Goal: Information Seeking & Learning: Learn about a topic

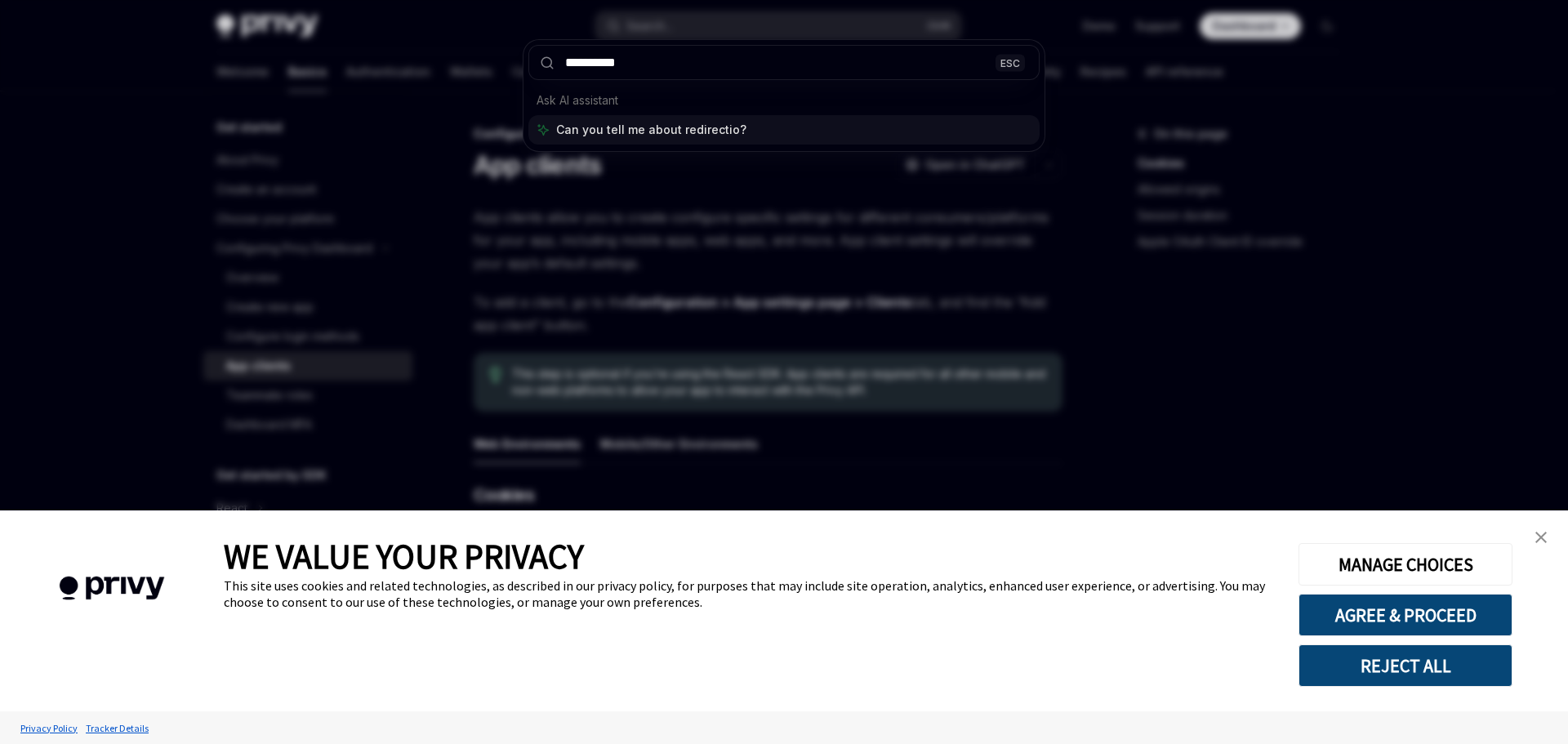
type input "**********"
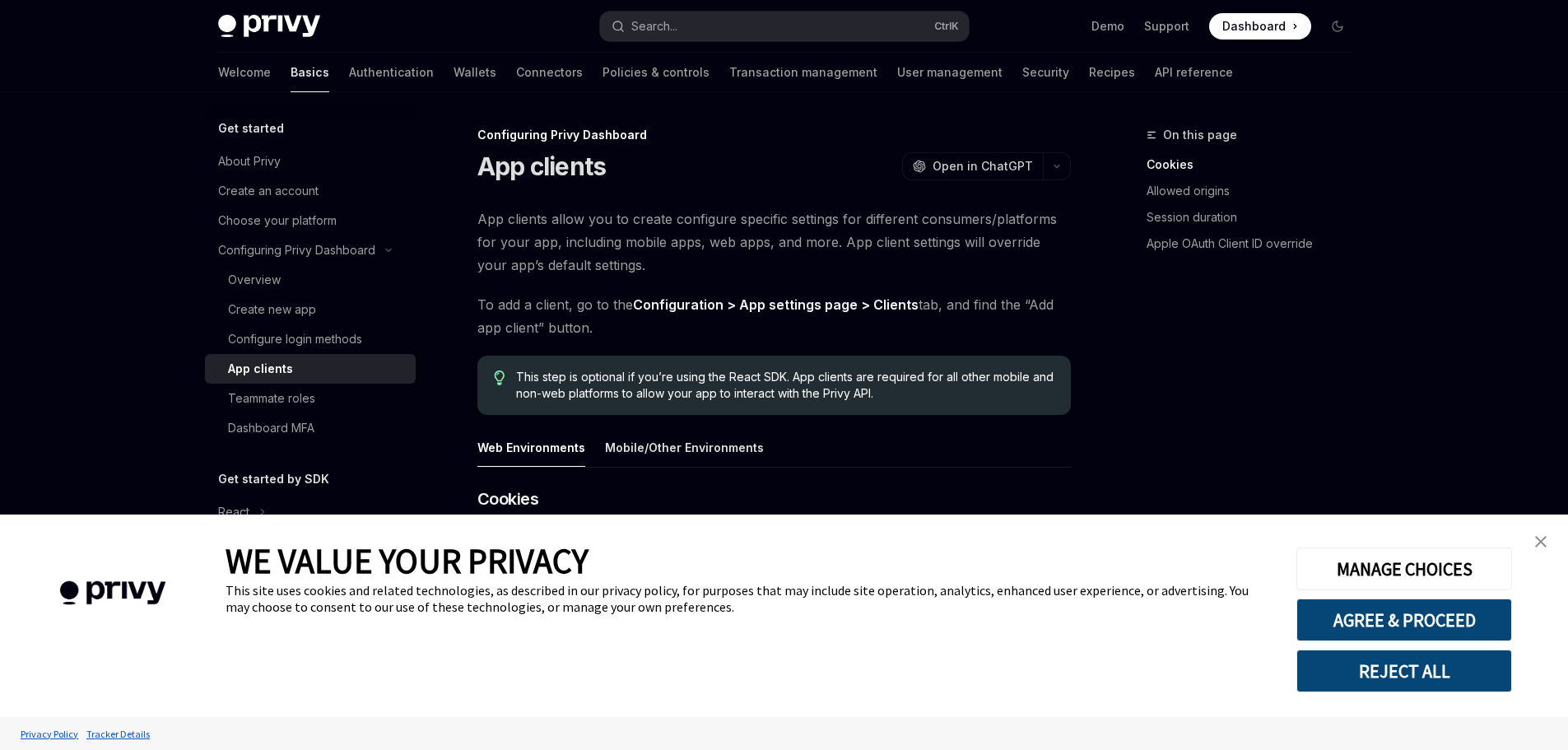
scroll to position [947, 0]
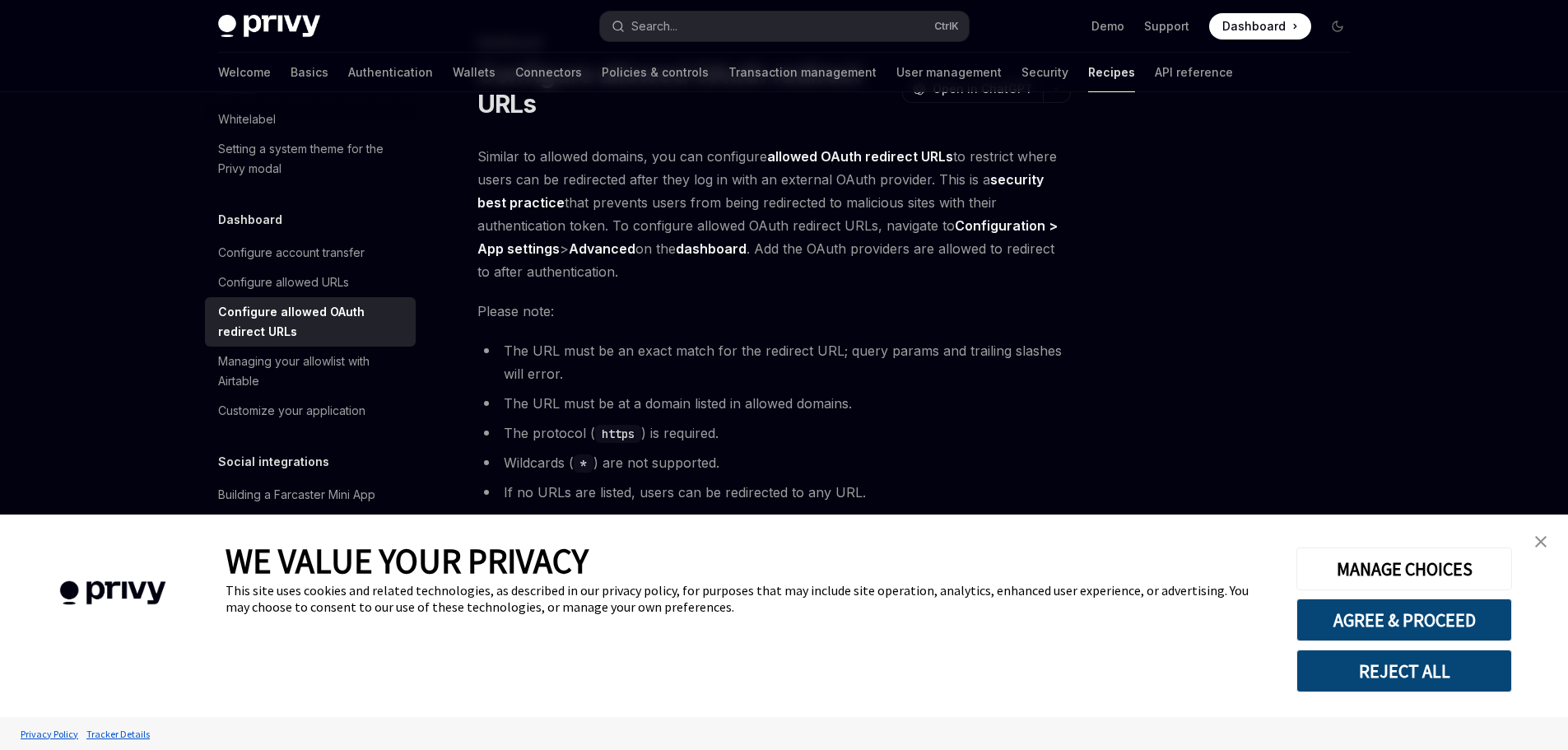
click at [1545, 540] on img "close banner" at bounding box center [1541, 542] width 11 height 11
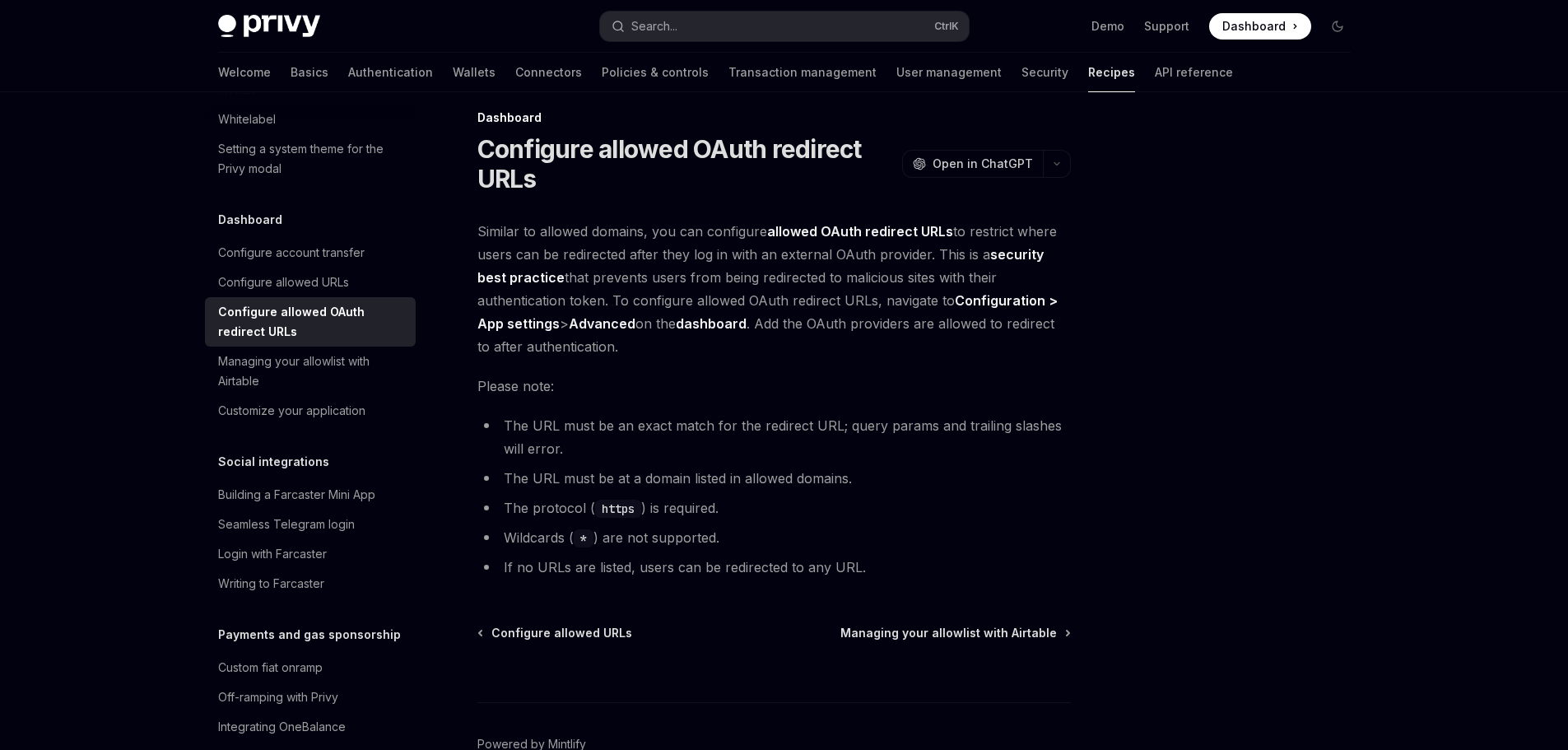
scroll to position [0, 0]
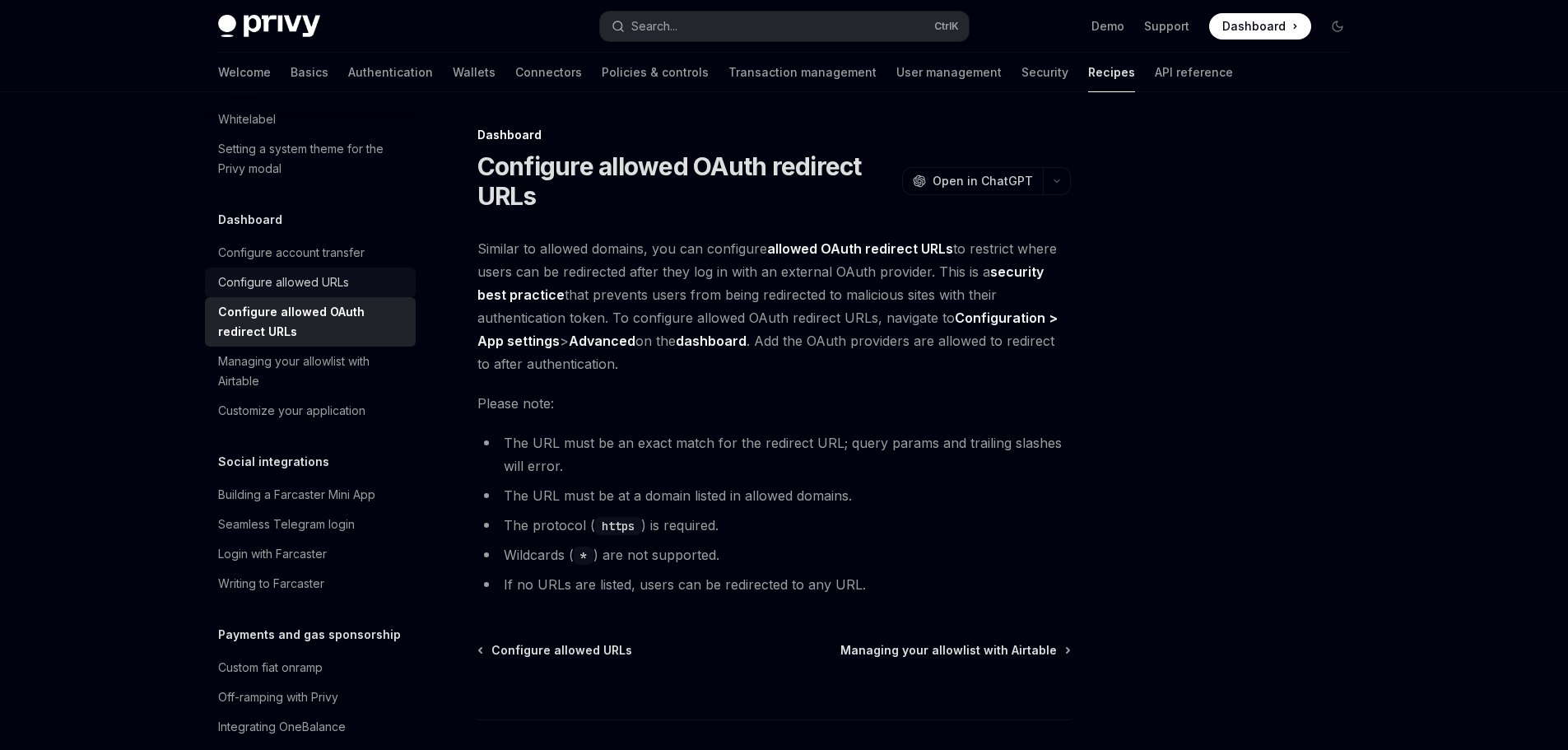
click at [293, 298] on link "Configure allowed URLs" at bounding box center [310, 283] width 210 height 30
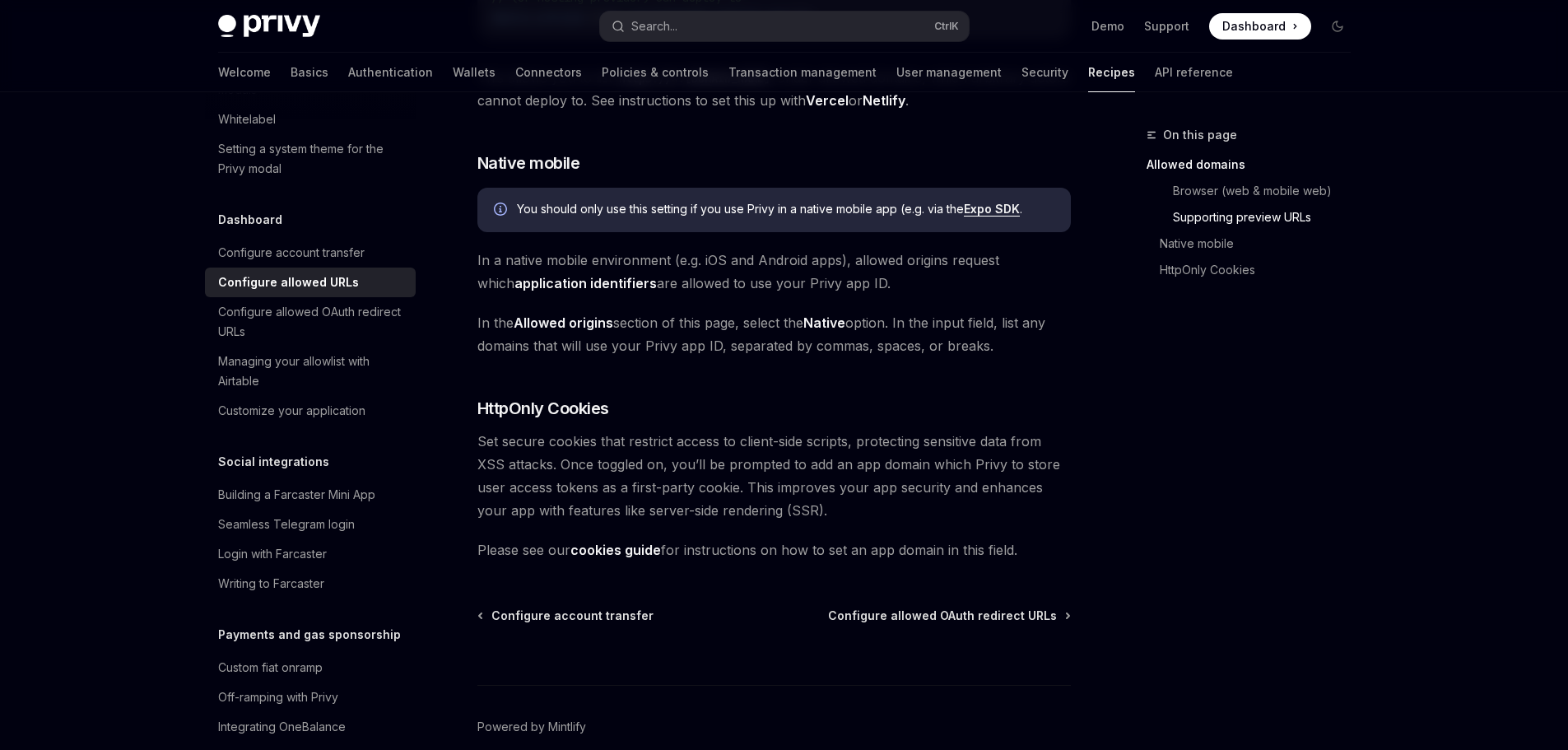
scroll to position [1684, 0]
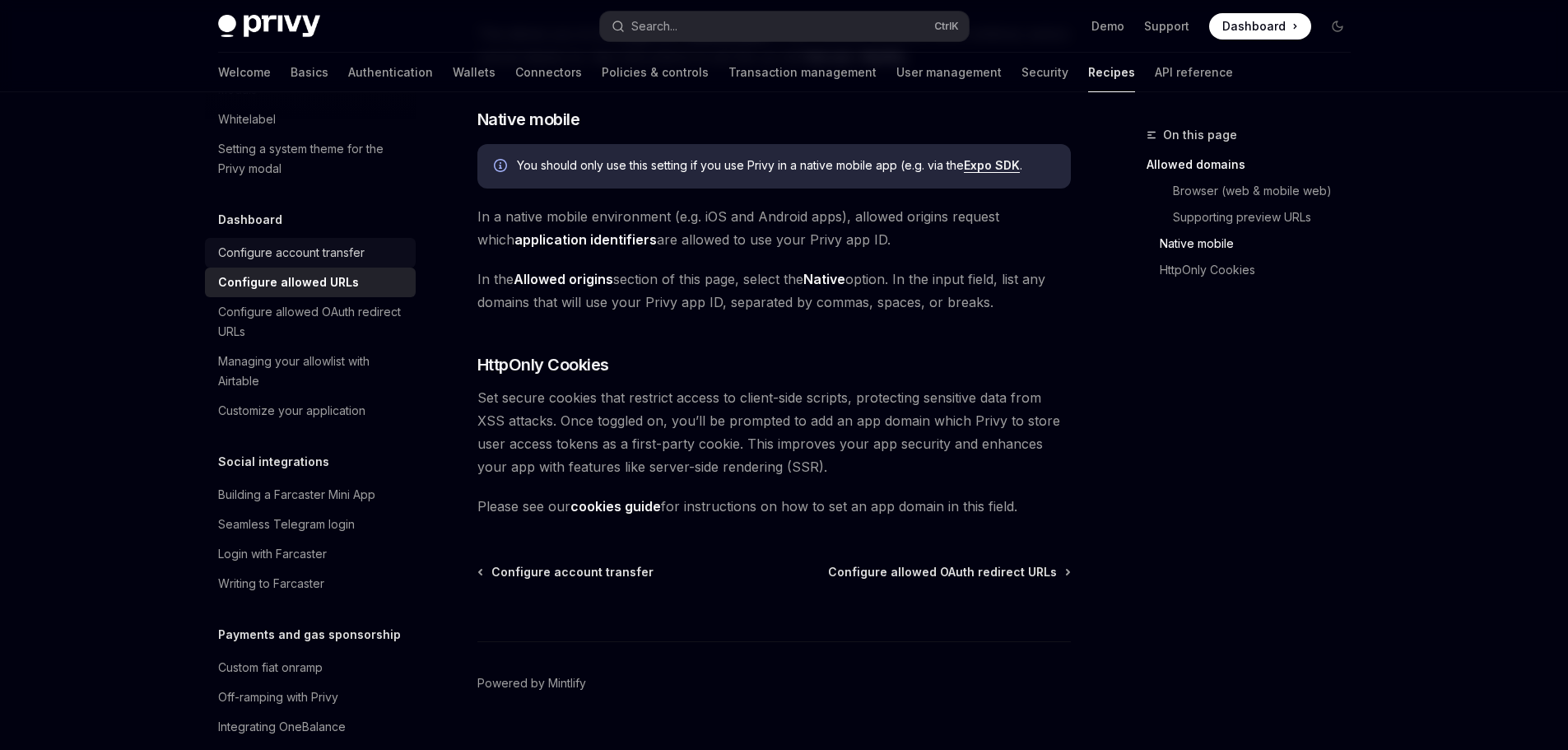
click at [325, 263] on div "Configure account transfer" at bounding box center [291, 253] width 146 height 20
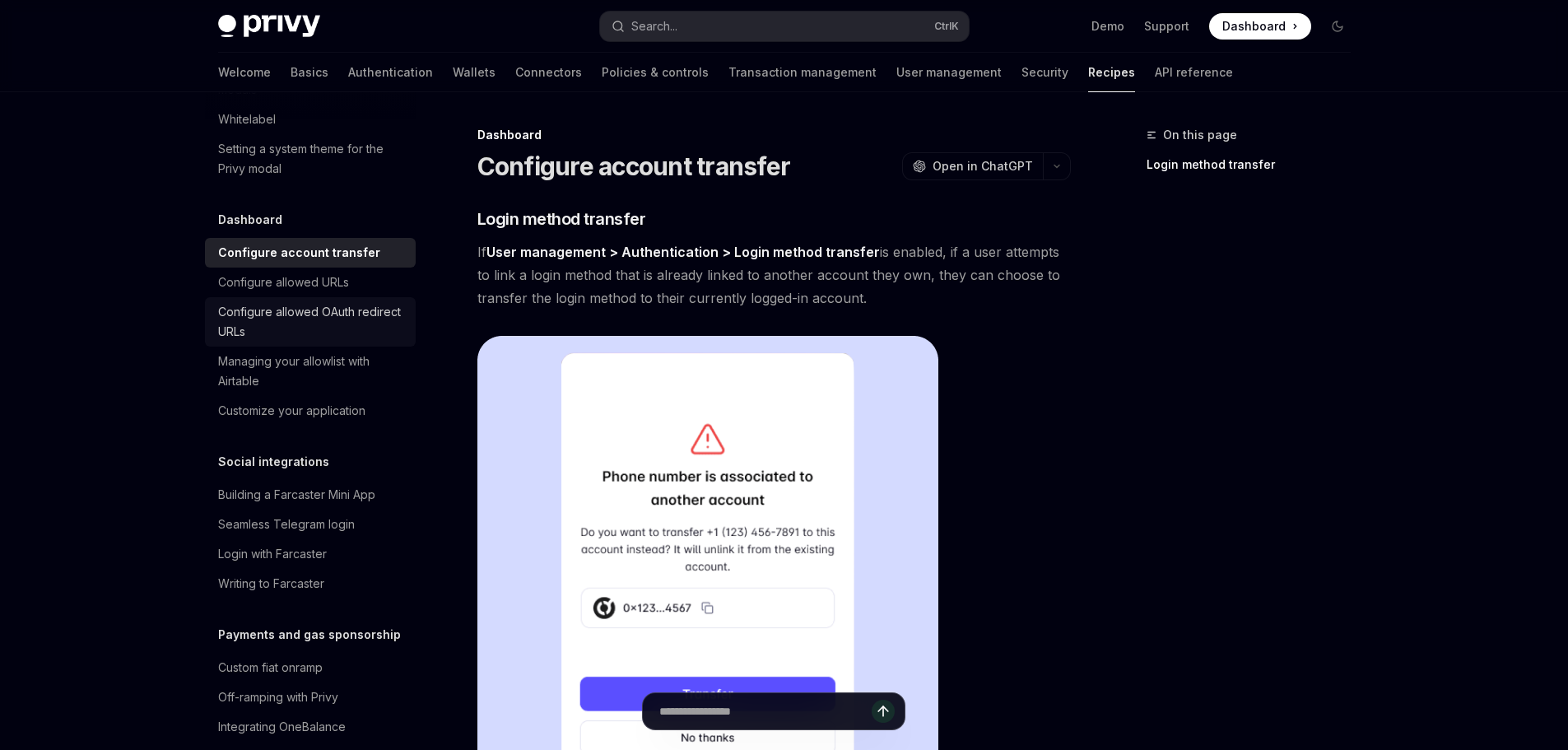
click at [317, 342] on div "Configure allowed OAuth redirect URLs" at bounding box center [312, 322] width 188 height 39
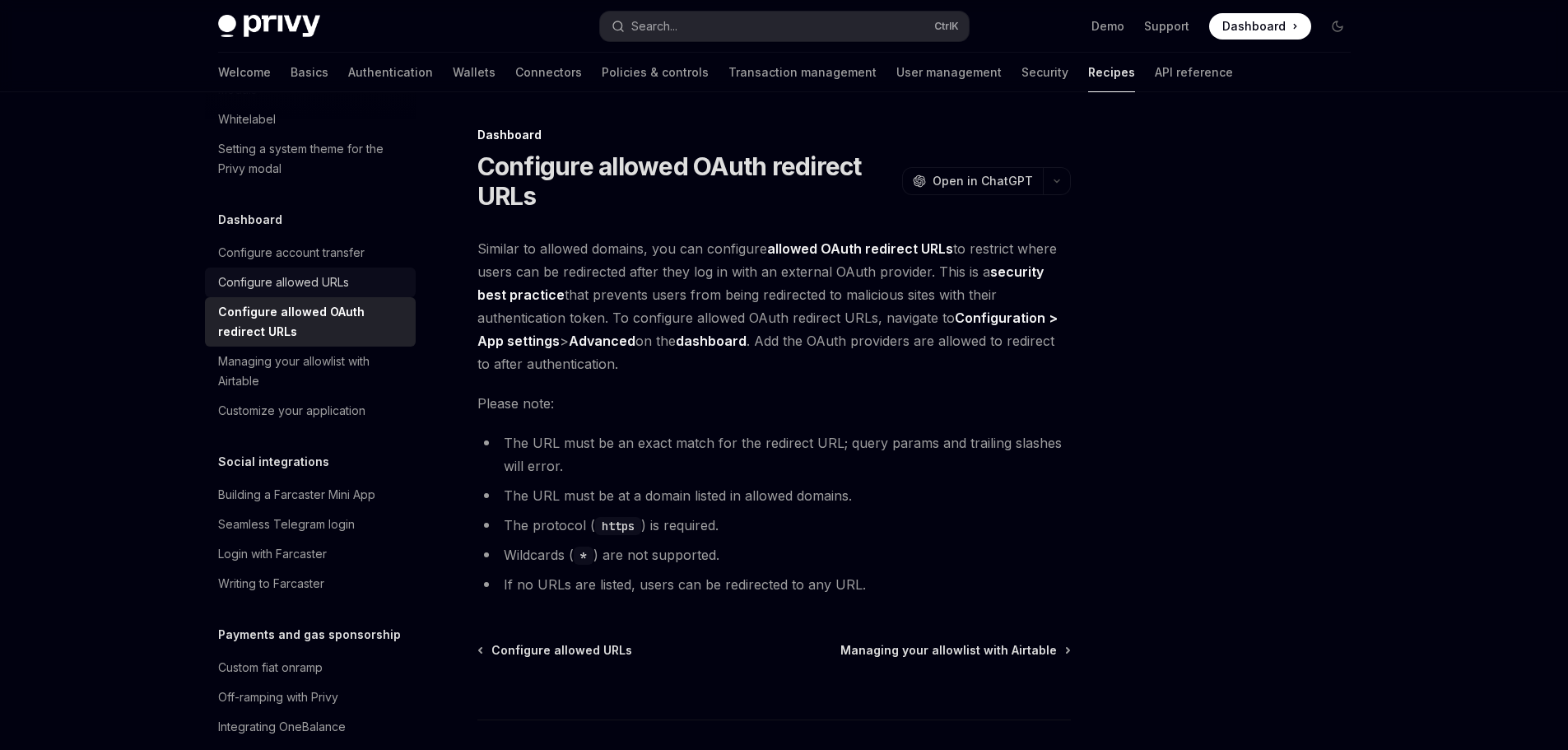
click at [345, 292] on div "Configure allowed URLs" at bounding box center [283, 282] width 131 height 20
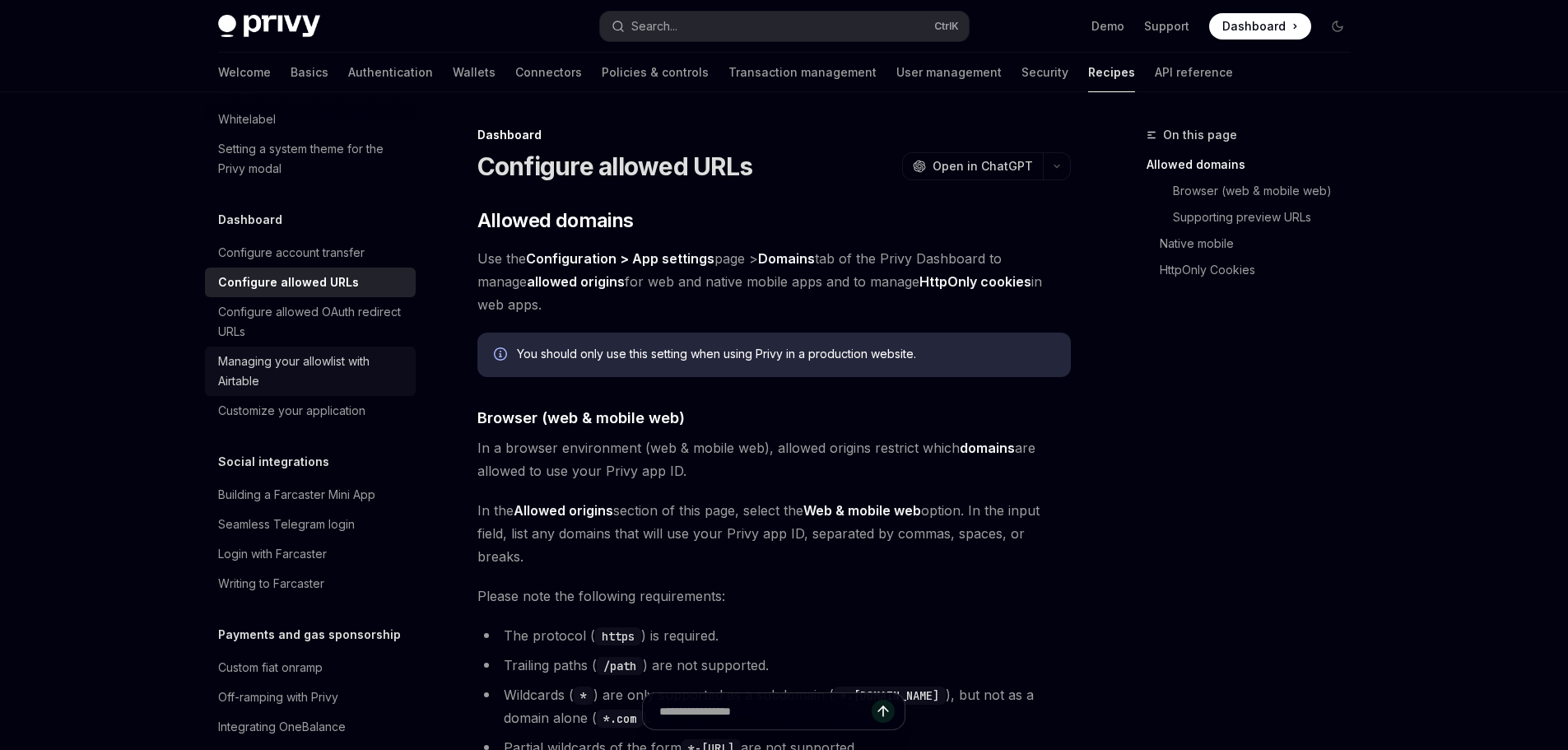
click at [297, 390] on div "Managing your allowlist with Airtable" at bounding box center [312, 371] width 188 height 39
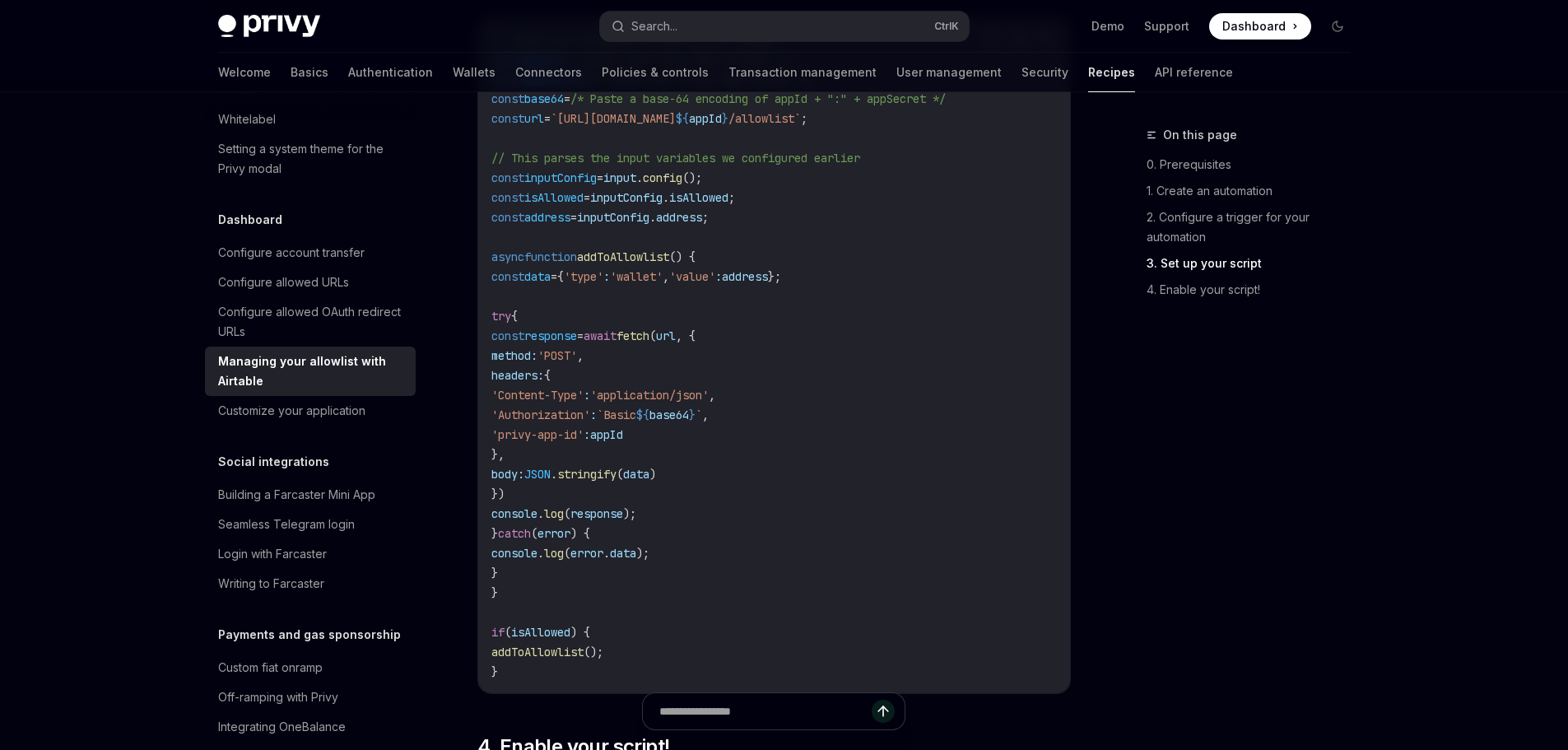
scroll to position [1400, 0]
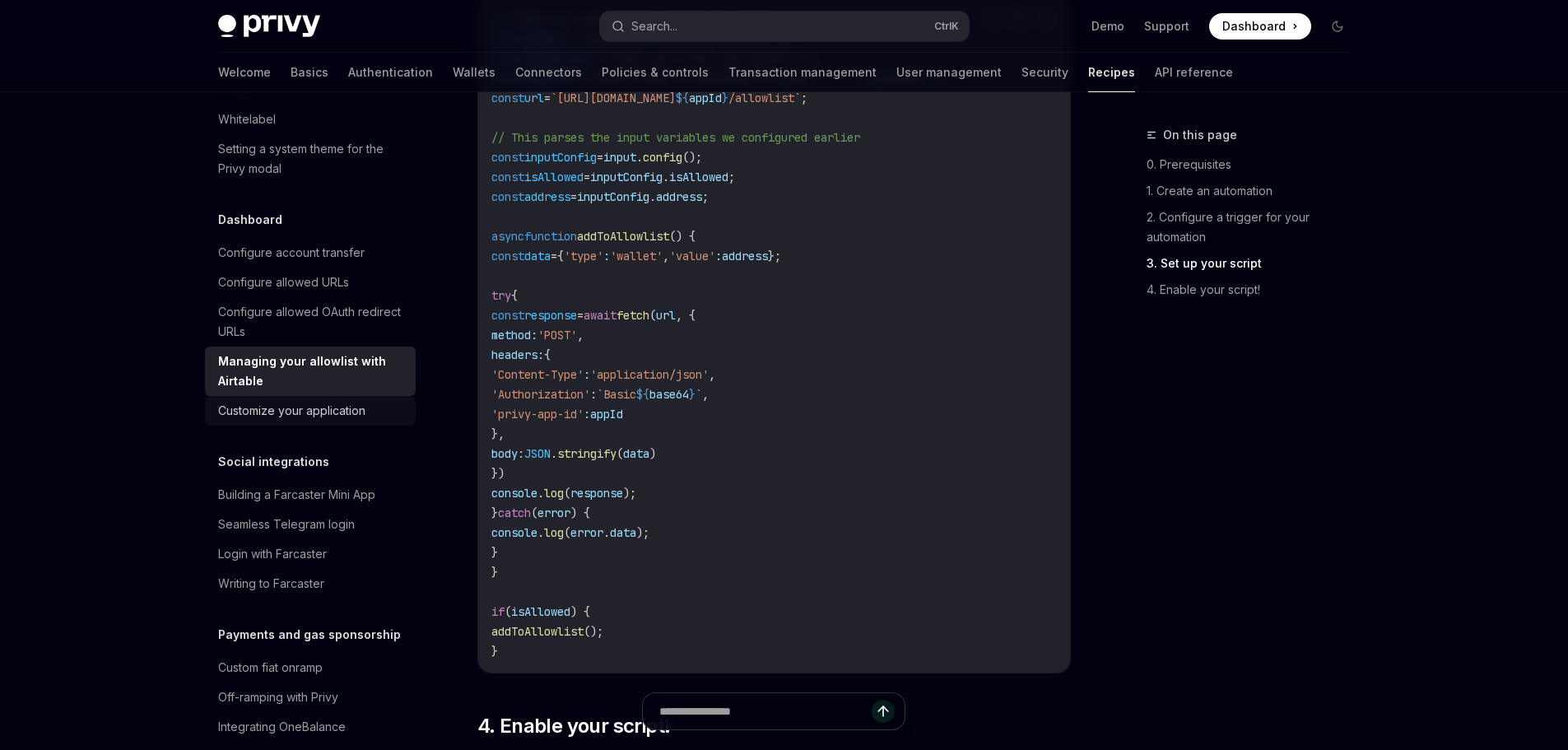
click at [265, 425] on link "Customize your application" at bounding box center [310, 411] width 210 height 30
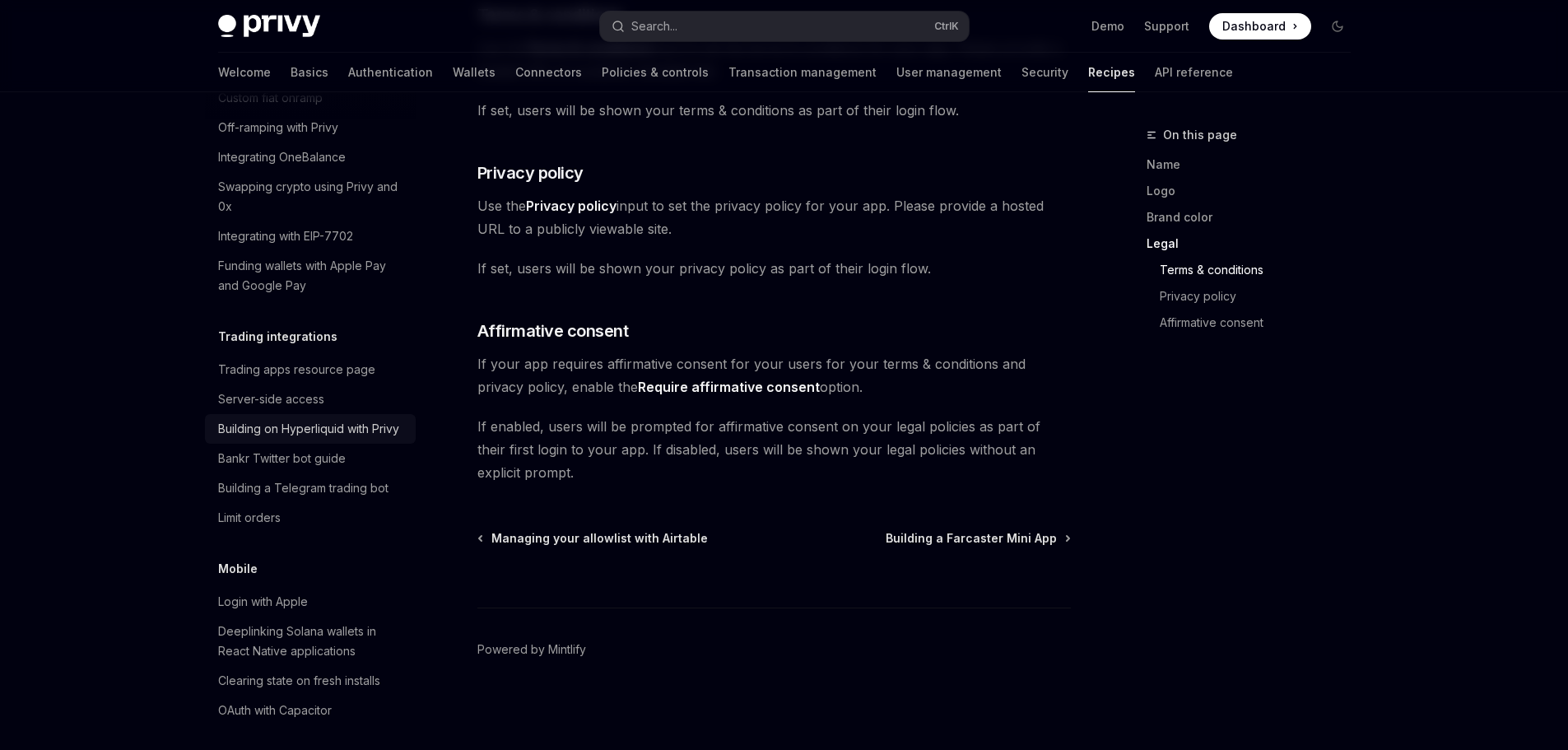
scroll to position [1441, 0]
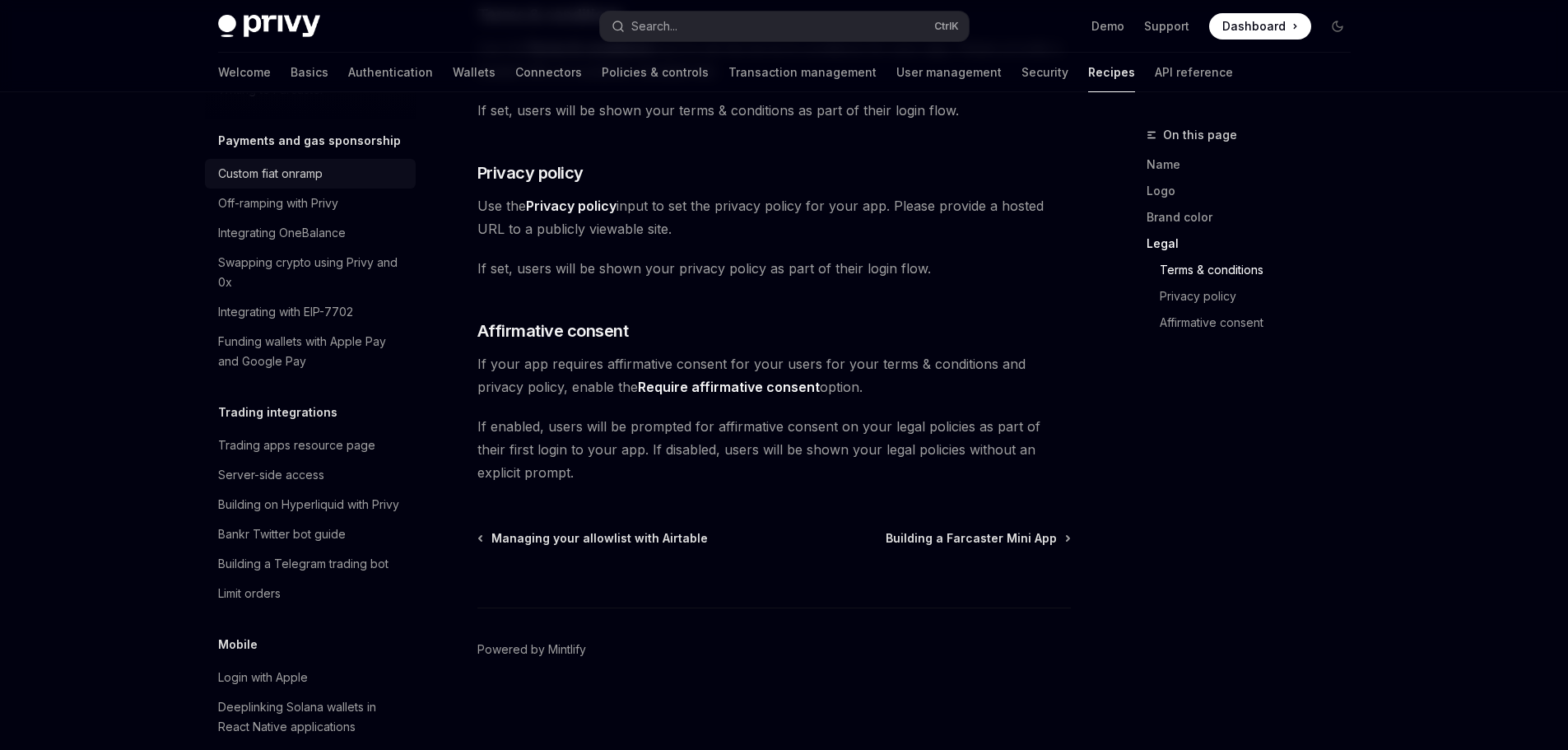
click at [257, 189] on link "Custom fiat onramp" at bounding box center [310, 174] width 210 height 30
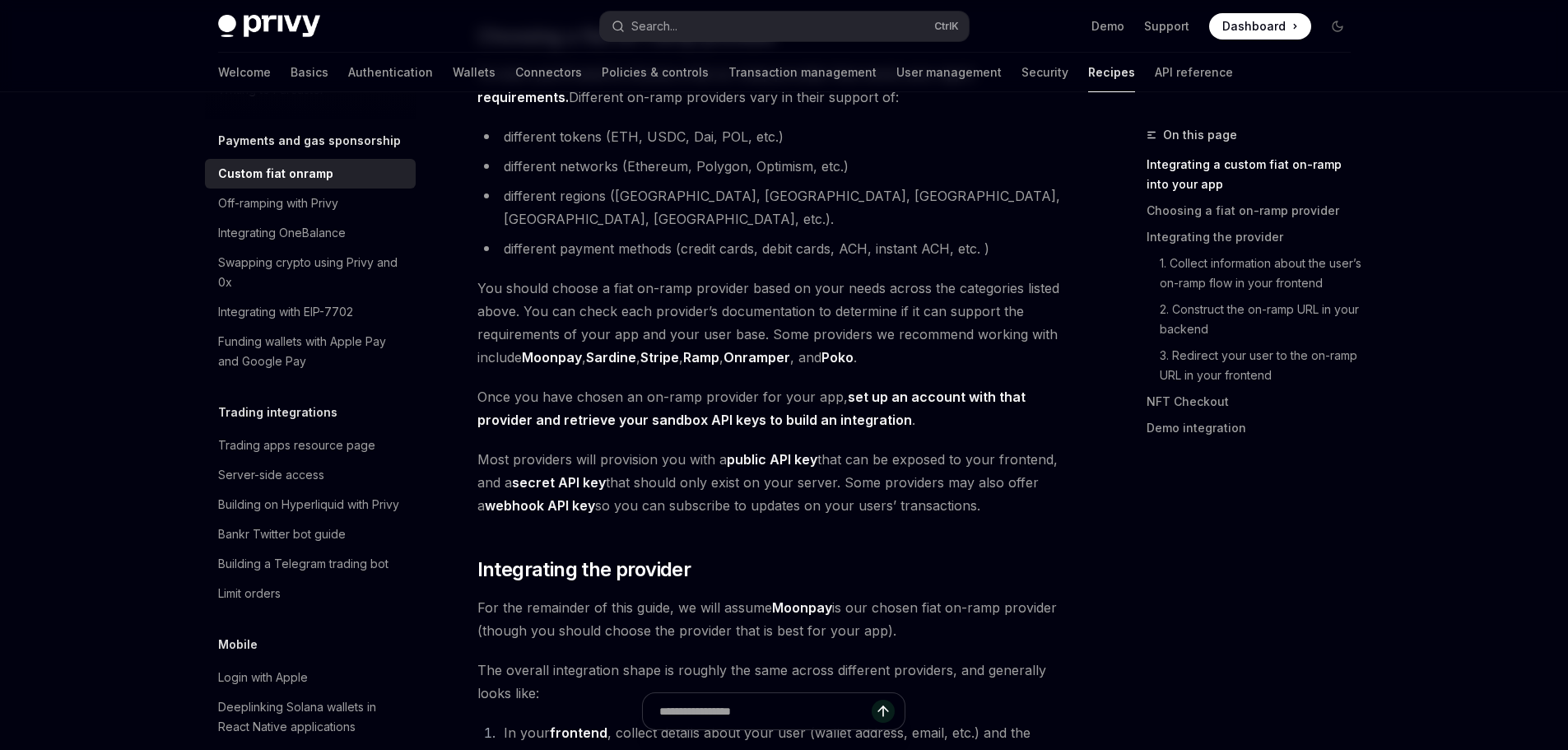
scroll to position [741, 0]
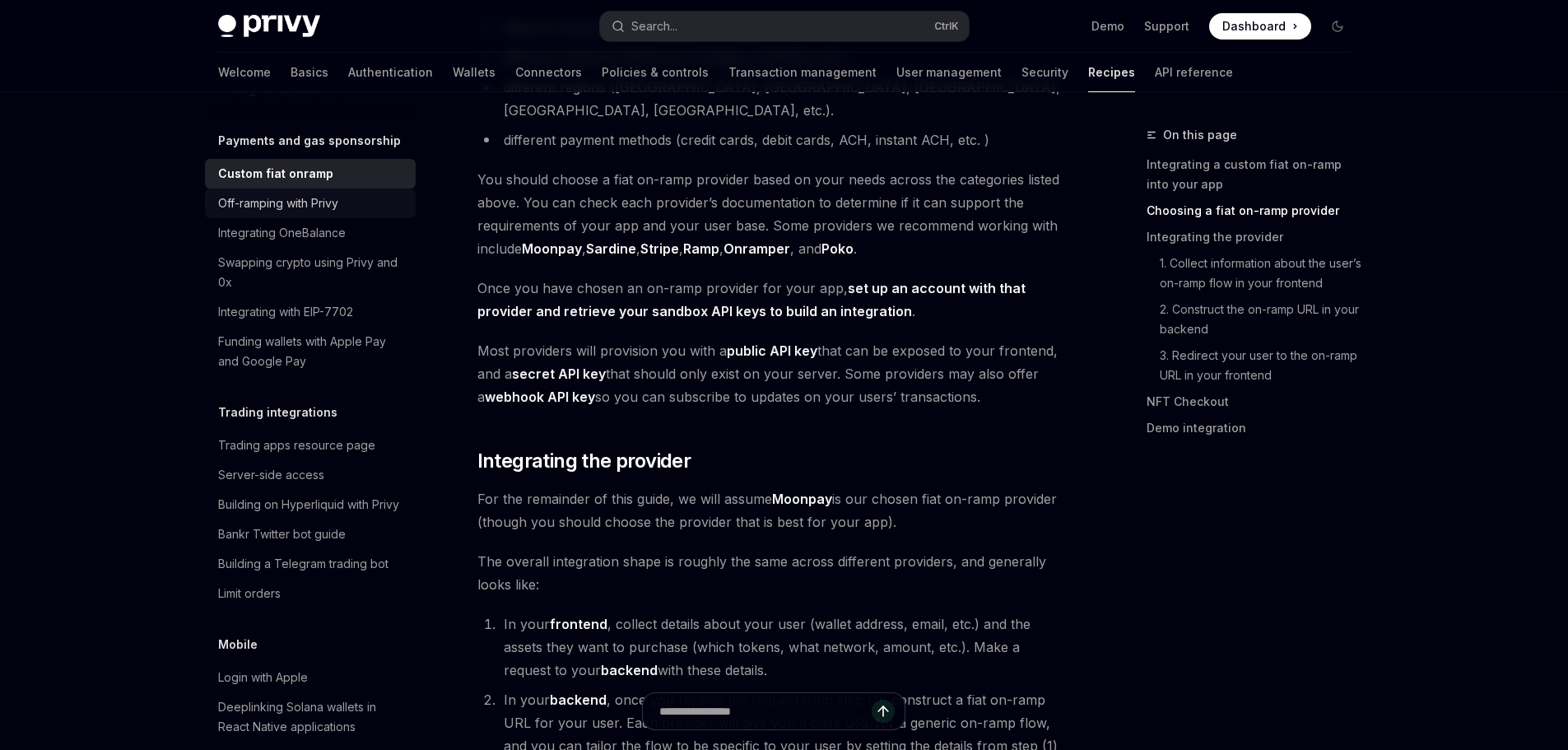
click at [291, 218] on link "Off-ramping with Privy" at bounding box center [310, 204] width 210 height 30
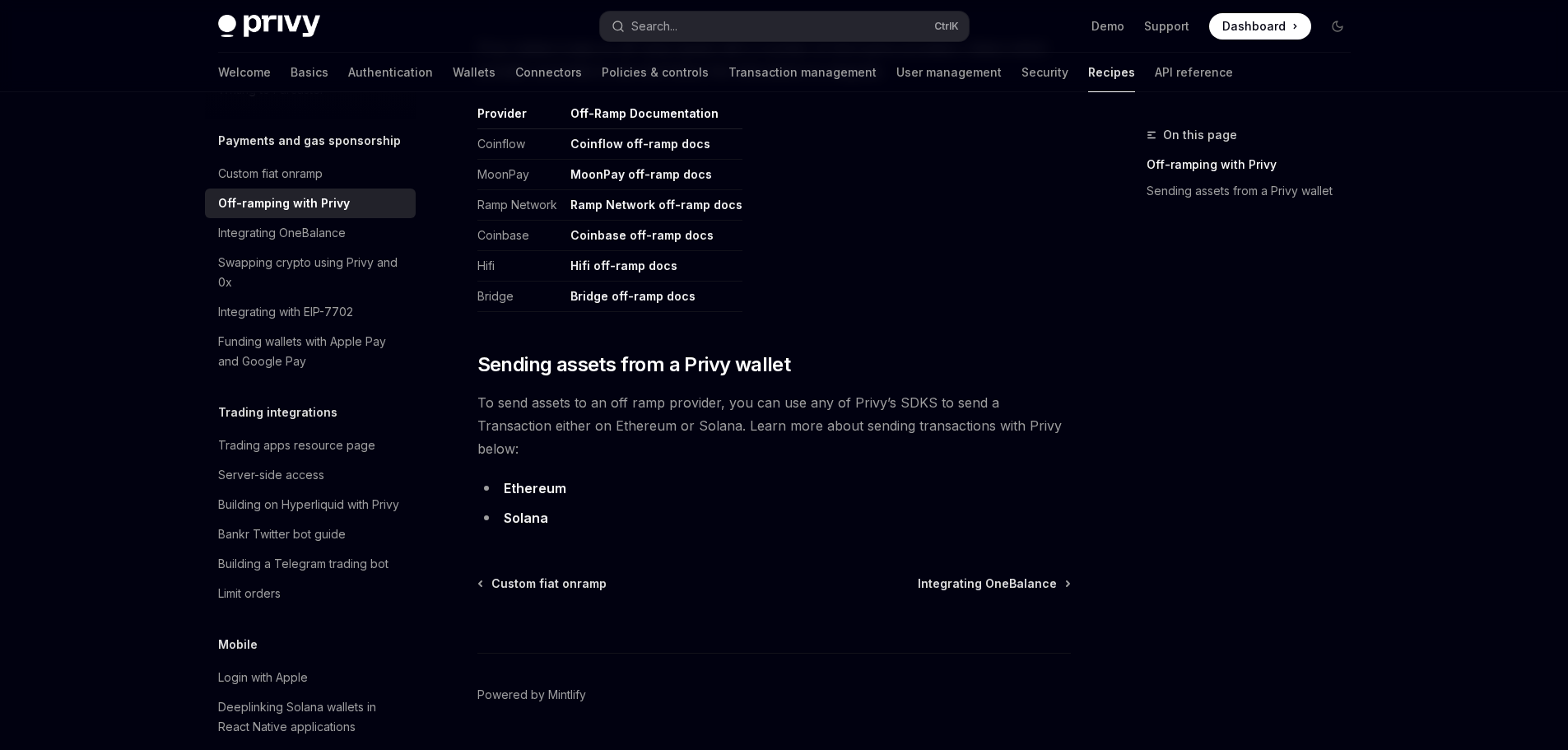
scroll to position [879, 0]
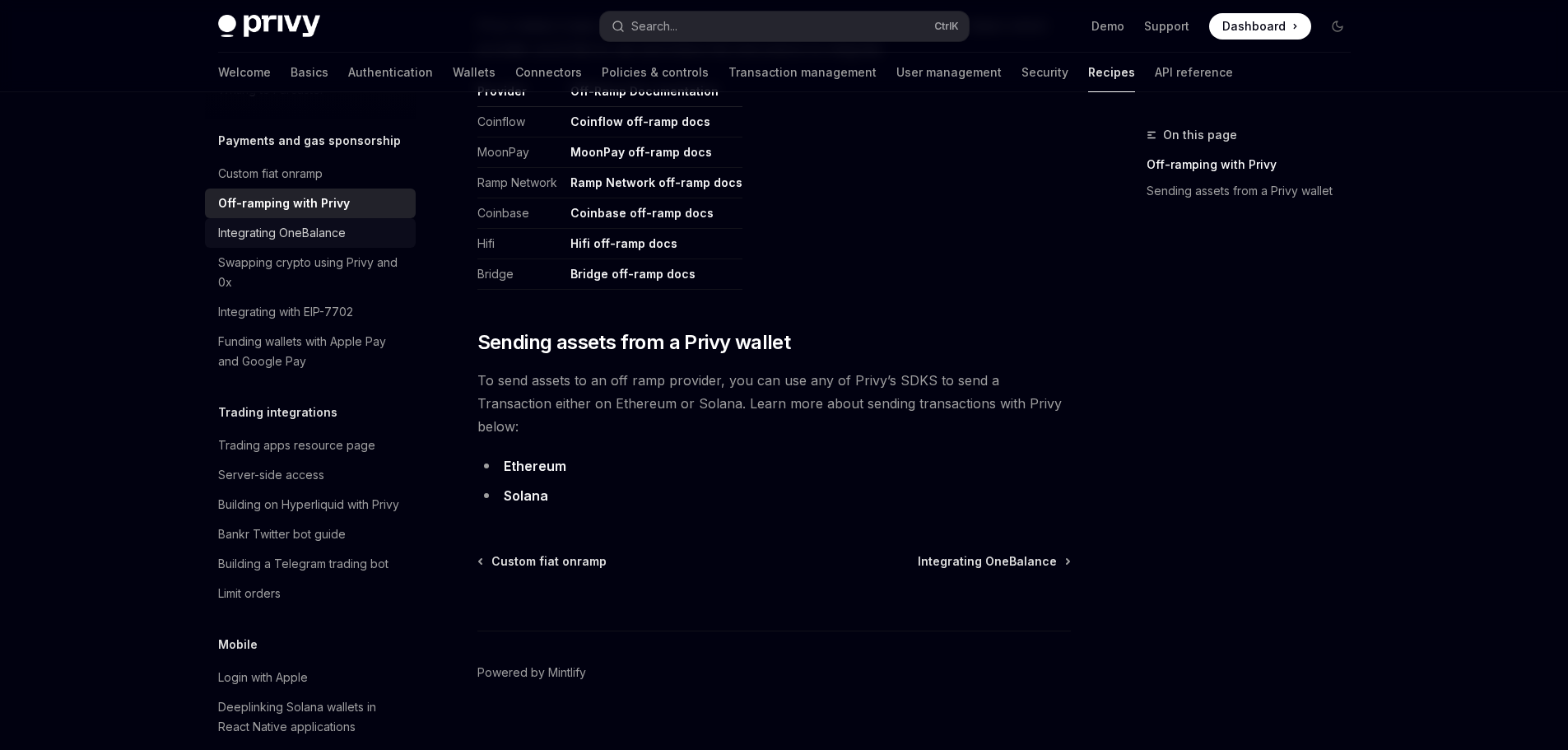
click at [266, 243] on div "Integrating OneBalance" at bounding box center [282, 233] width 128 height 20
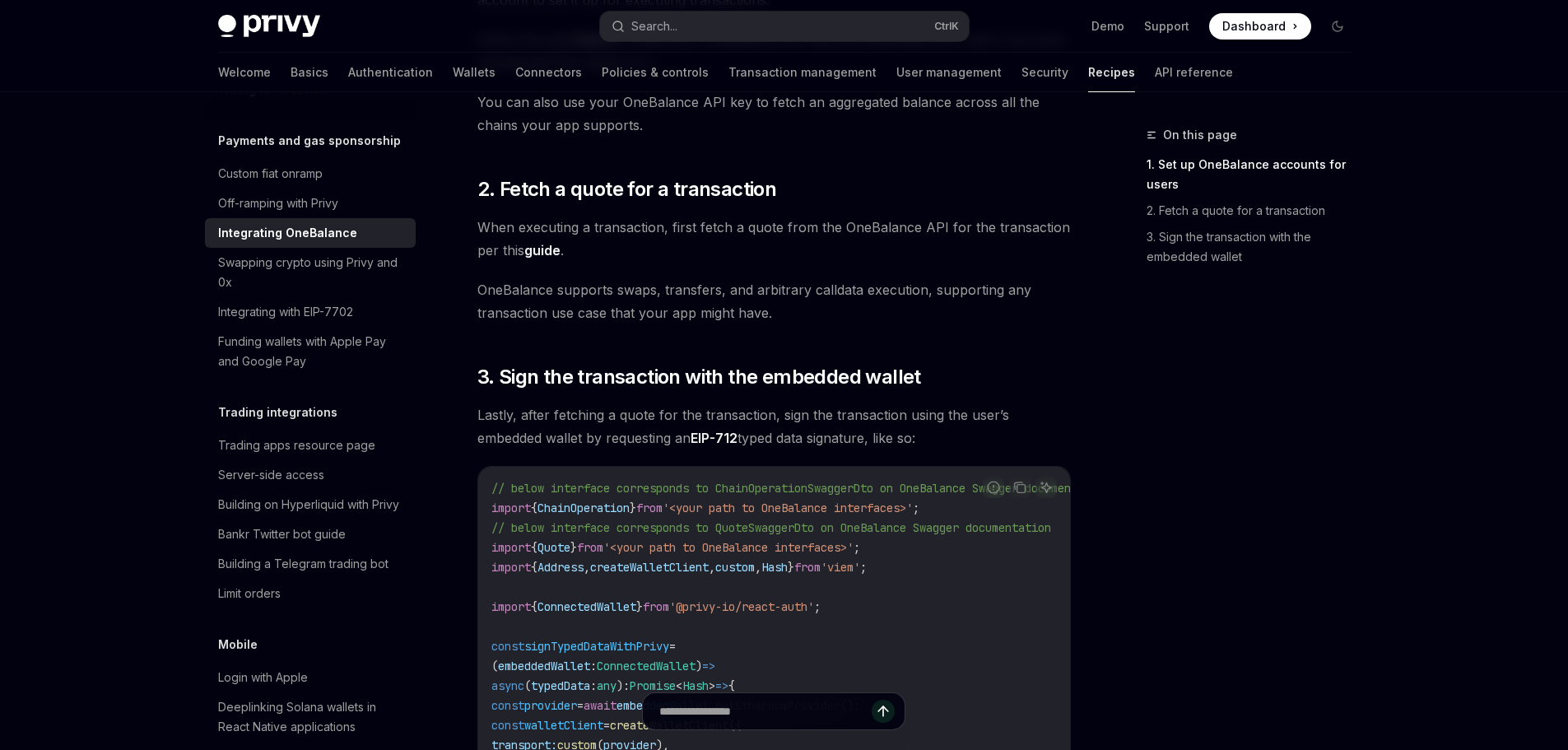
scroll to position [576, 0]
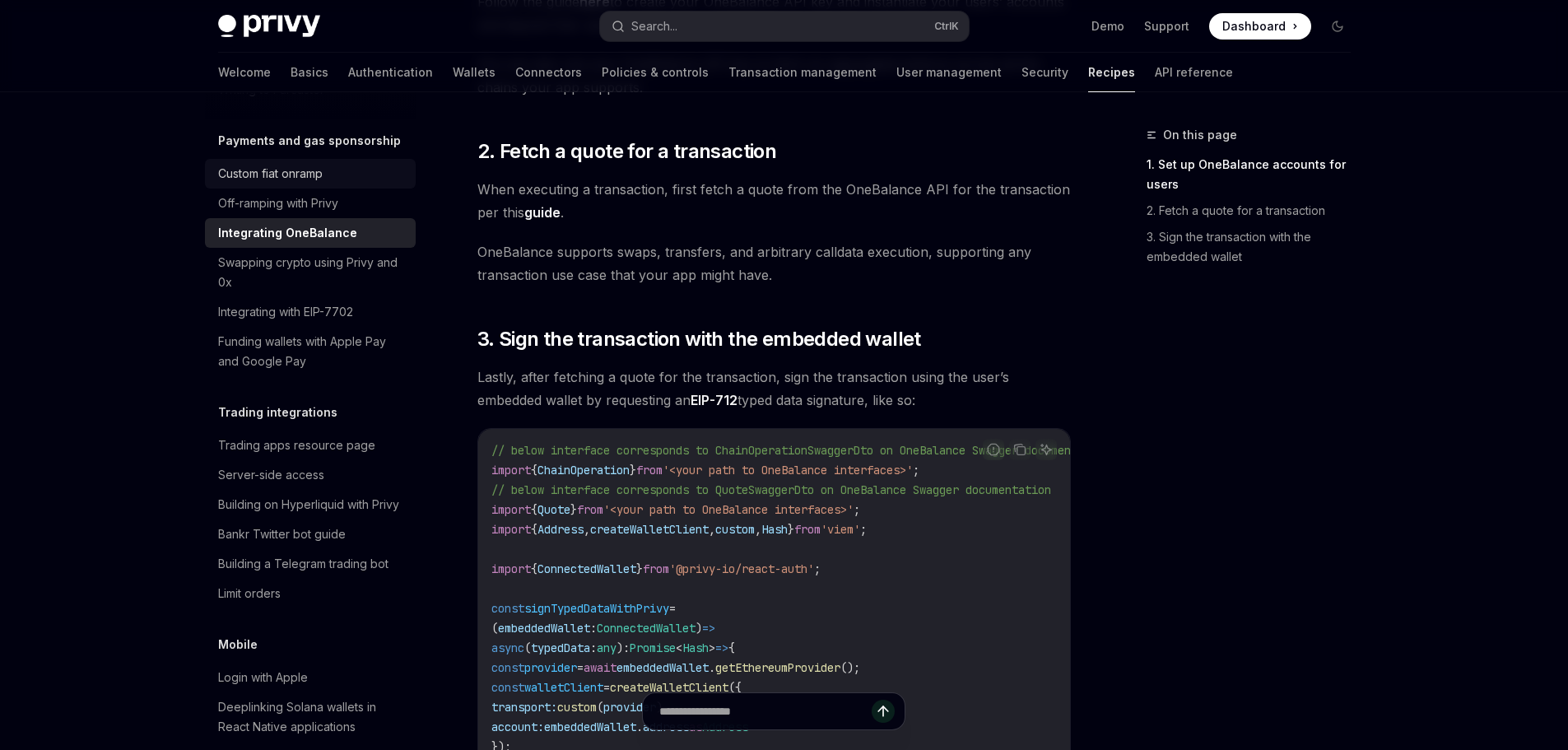
click at [271, 189] on link "Custom fiat onramp" at bounding box center [310, 174] width 210 height 30
type textarea "*"
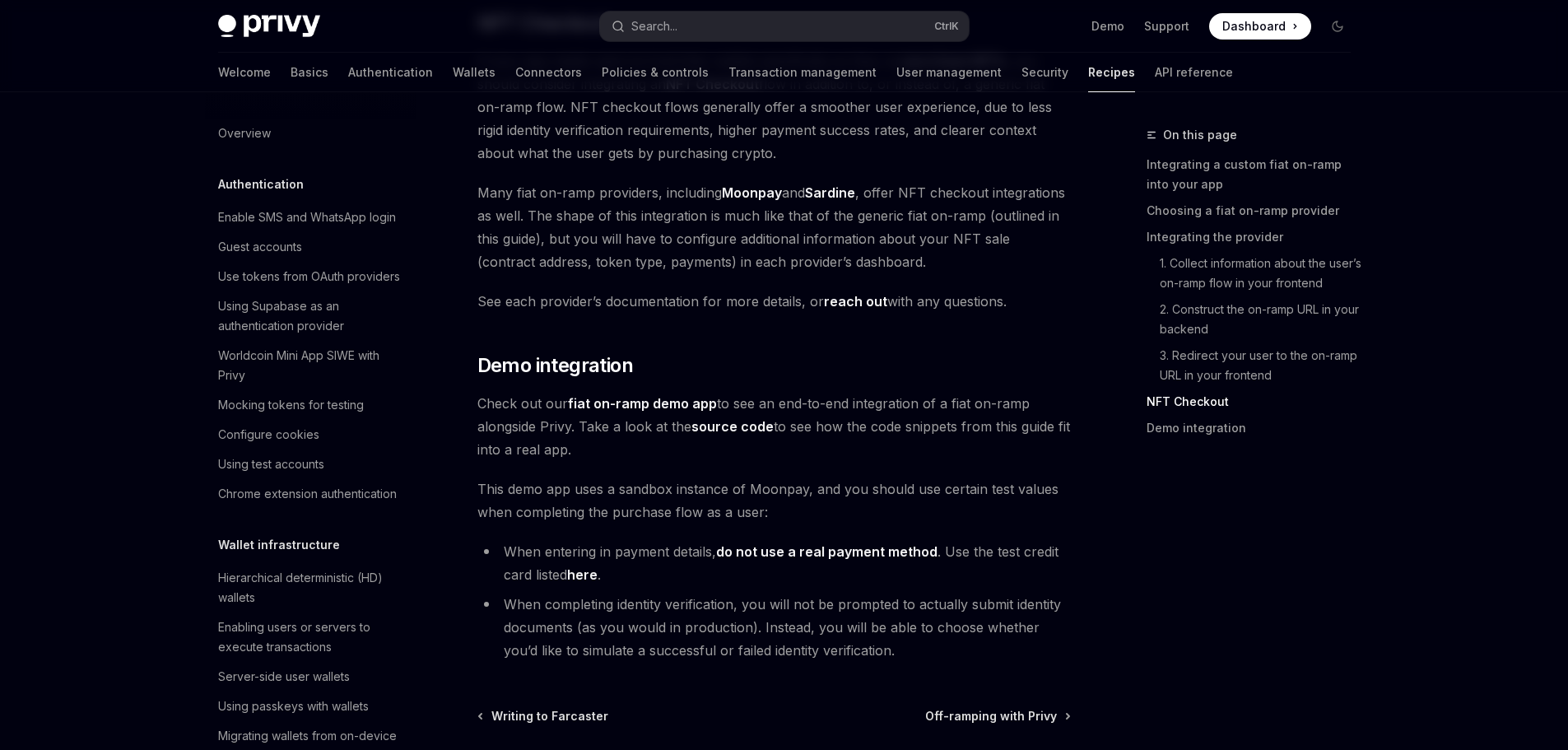
scroll to position [5909, 0]
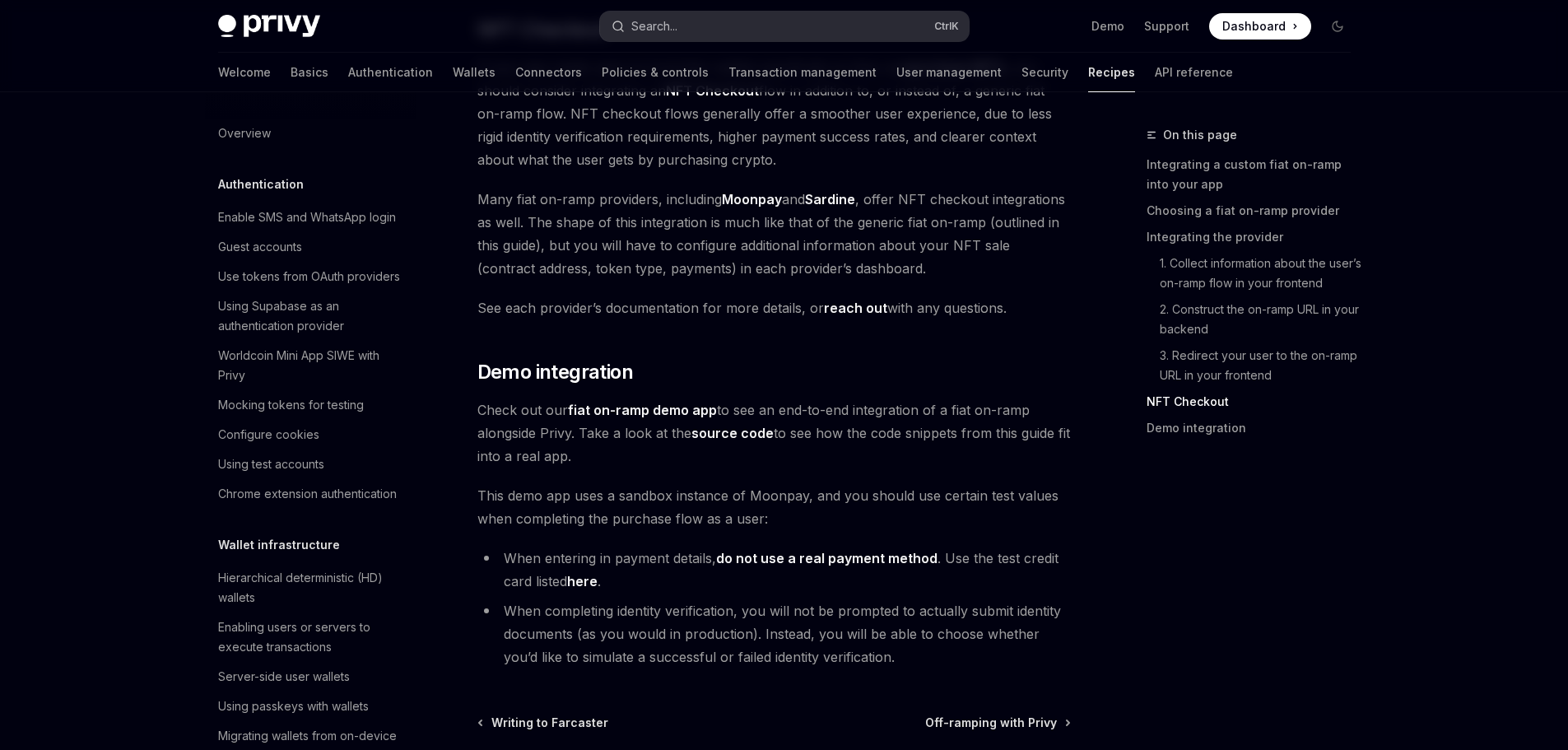
click at [686, 36] on button "Search... Ctrl K" at bounding box center [784, 26] width 369 height 30
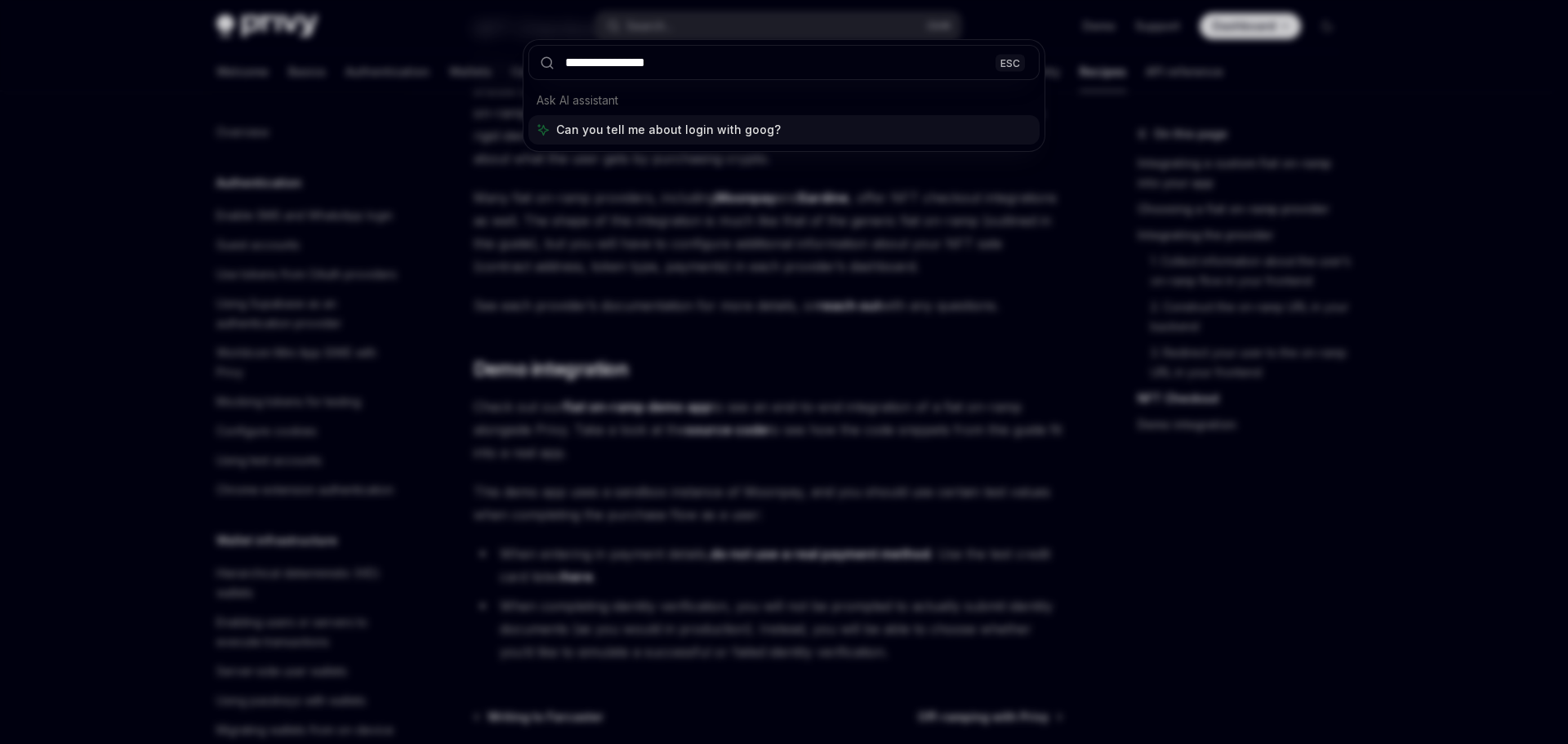
type input "**********"
type textarea "*"
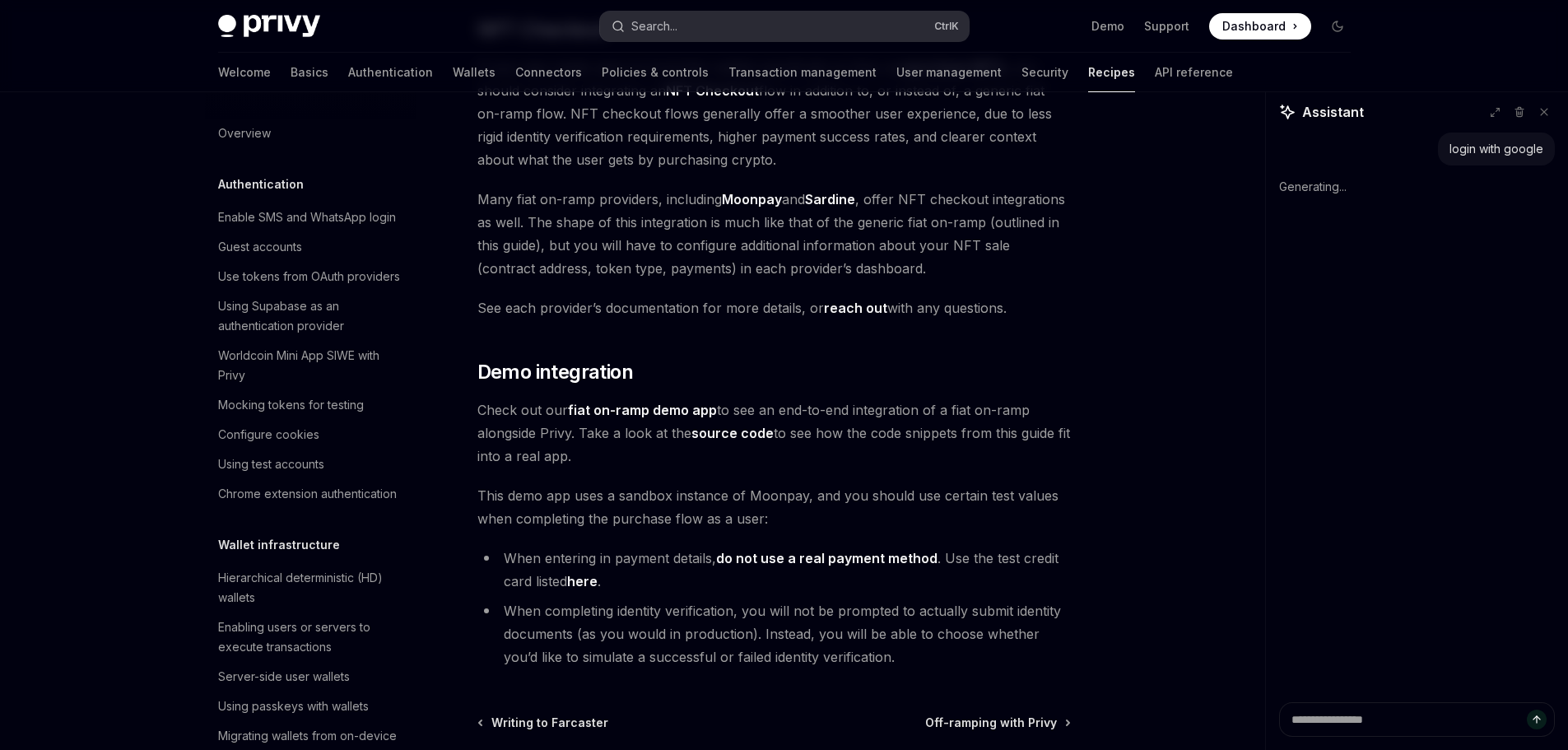
click at [759, 30] on button "Search... Ctrl K" at bounding box center [784, 26] width 369 height 30
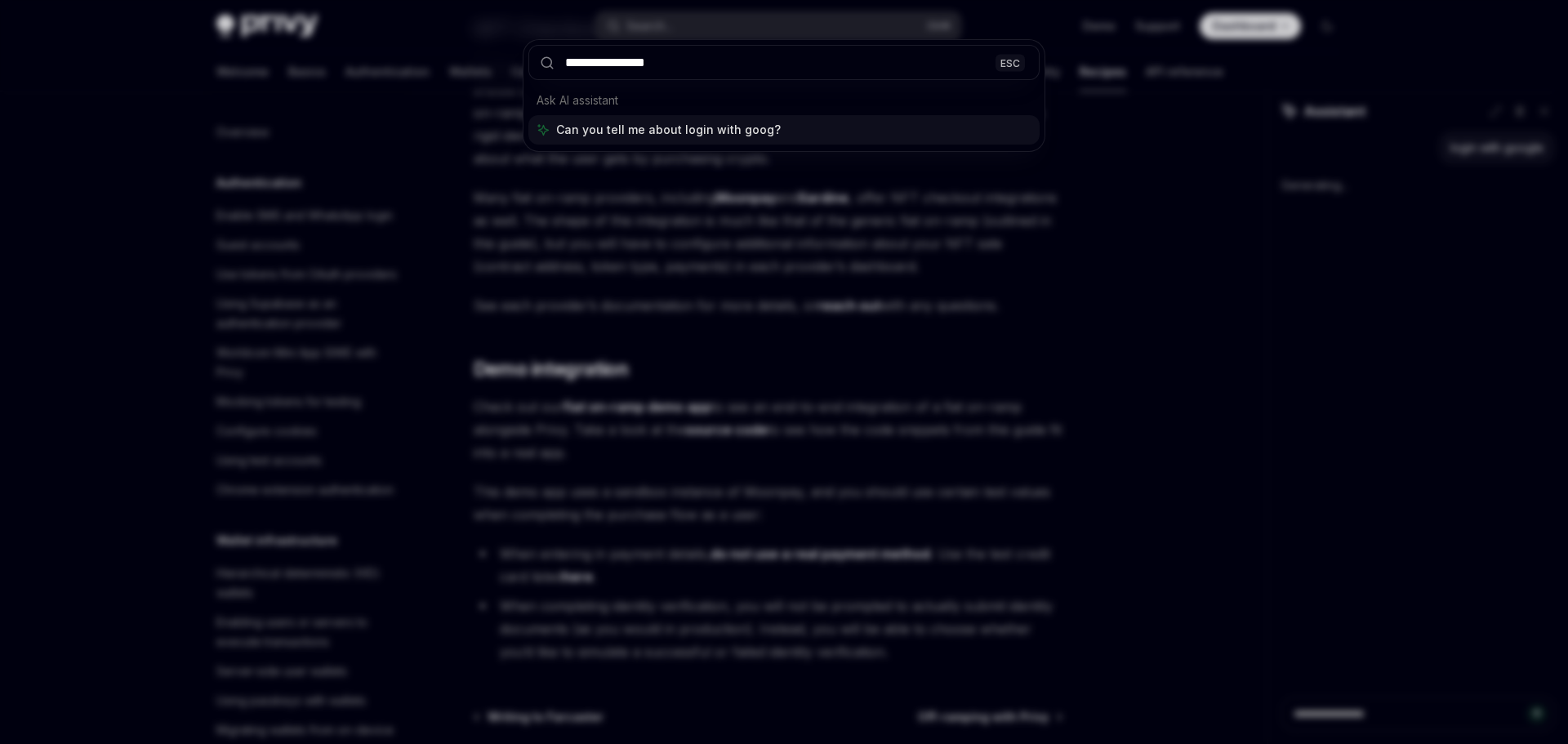
type input "**********"
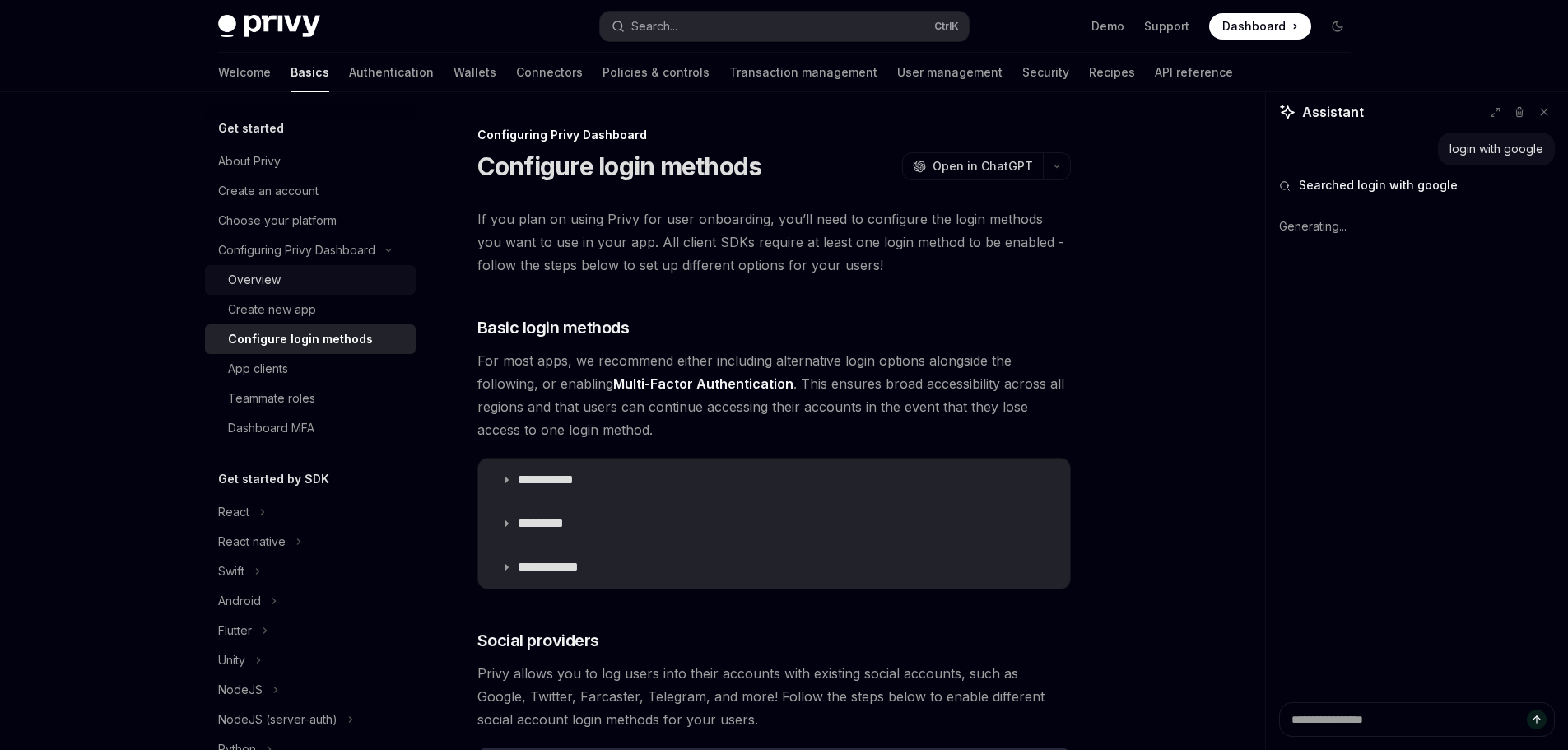
click at [300, 292] on link "Overview" at bounding box center [310, 280] width 210 height 30
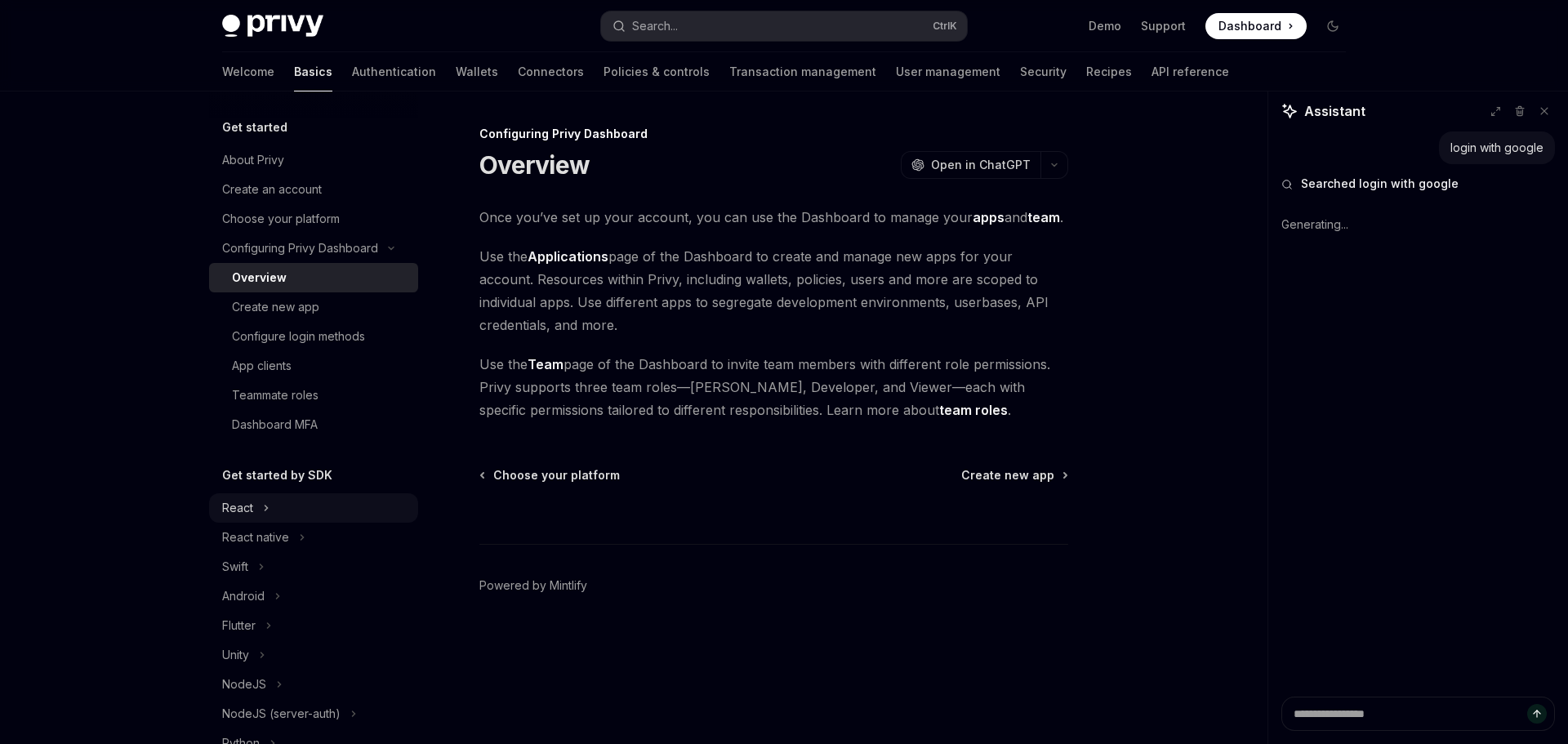
click at [266, 509] on icon at bounding box center [266, 507] width 3 height 5
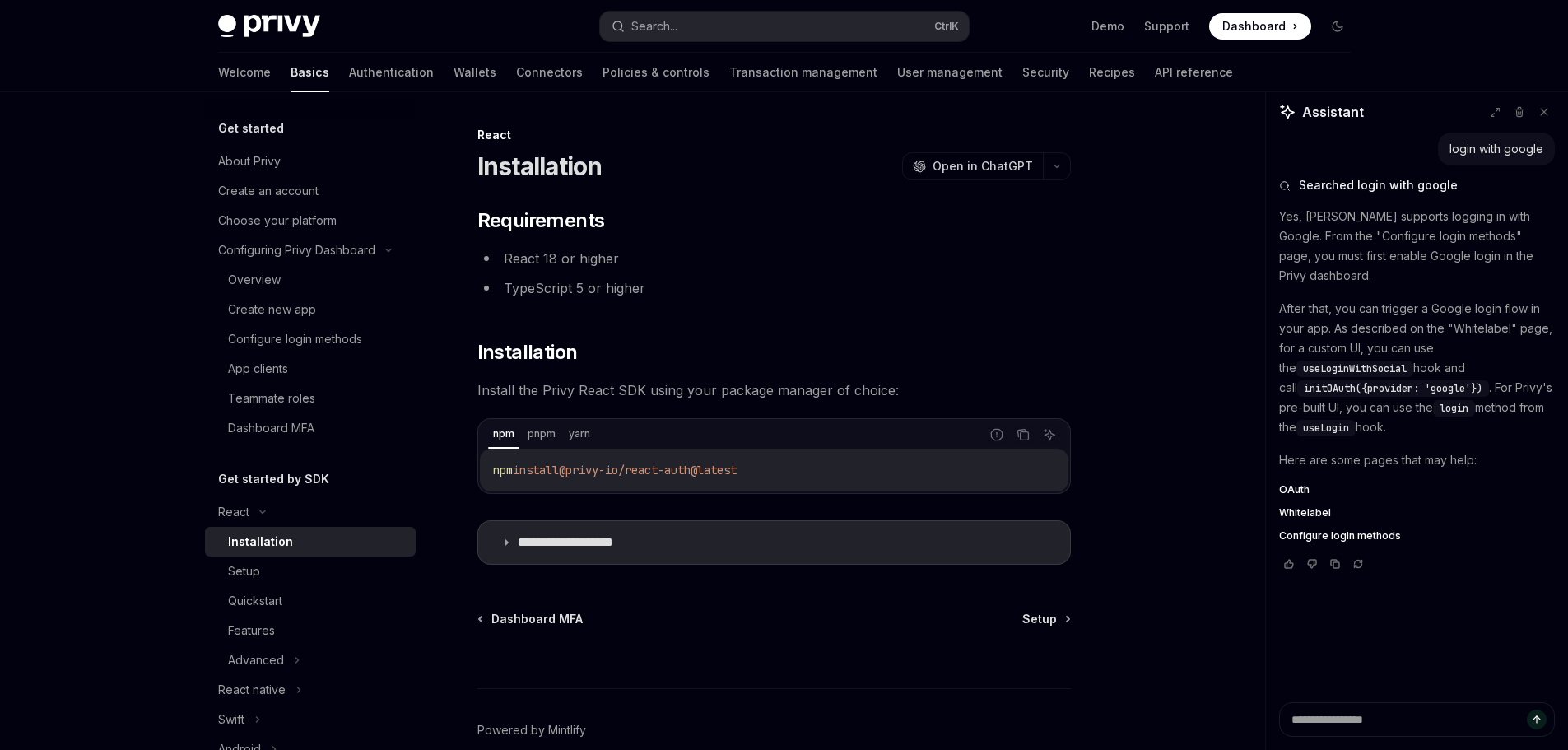
type textarea "*"
